Goal: Task Accomplishment & Management: Manage account settings

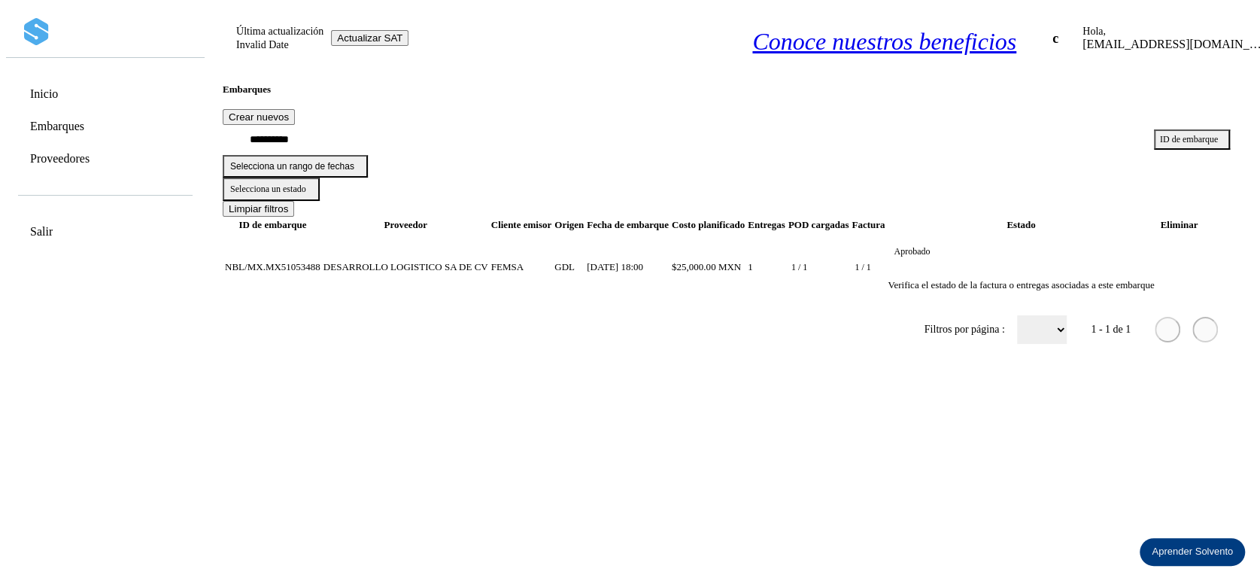
click at [91, 95] on div "Inicio" at bounding box center [105, 93] width 176 height 29
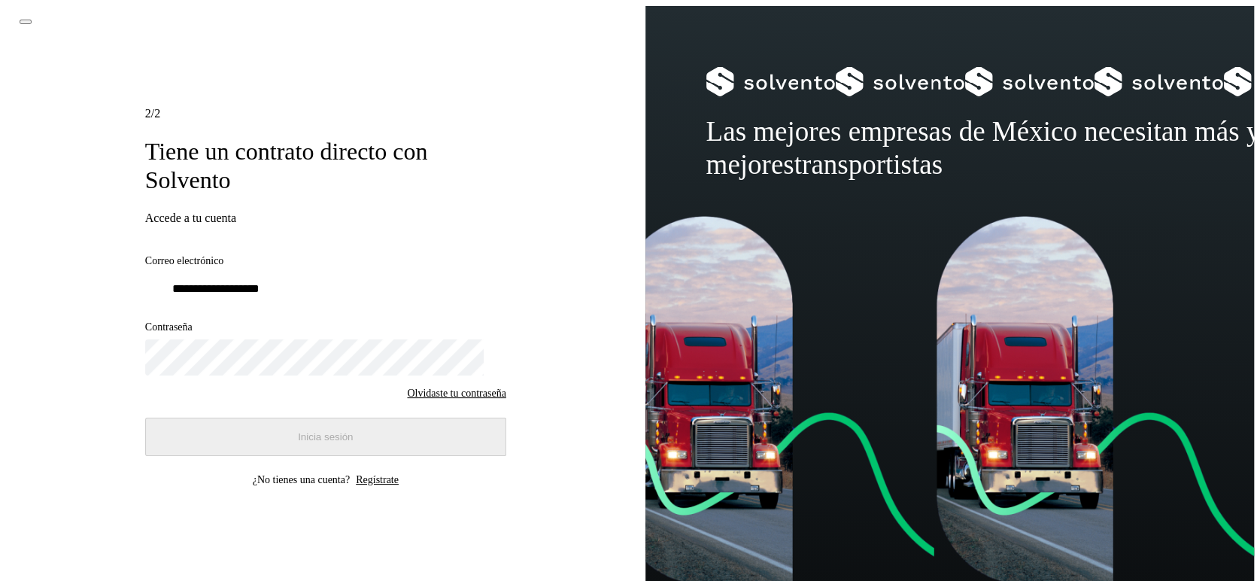
type input "**********"
click at [229, 432] on button "Inicia sesión" at bounding box center [325, 436] width 361 height 38
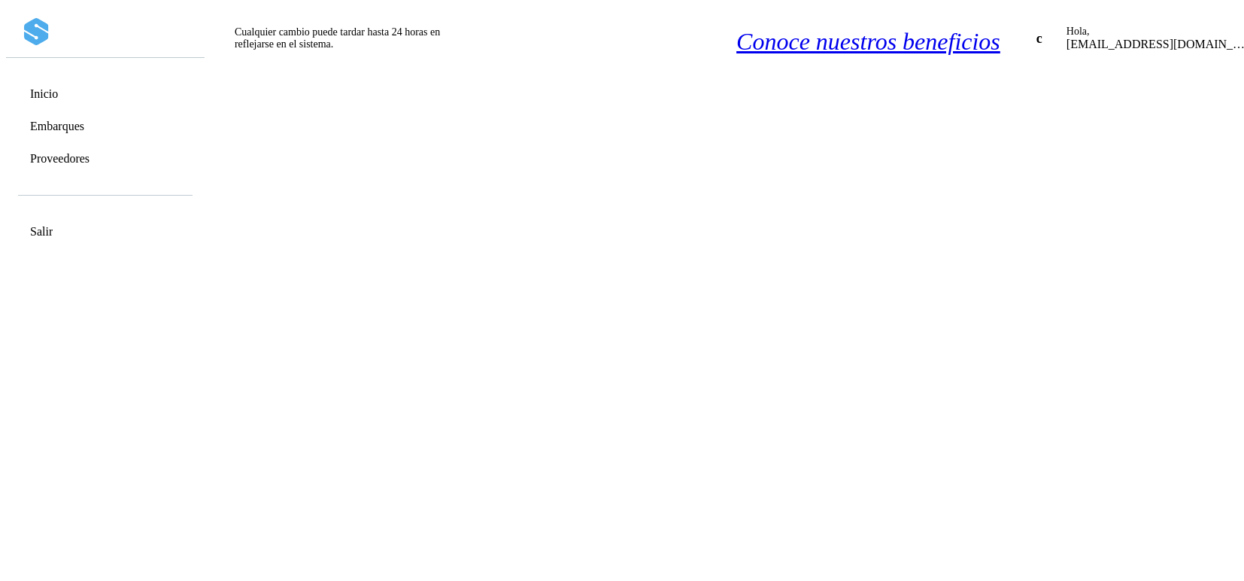
scroll to position [1719, 0]
